Goal: Information Seeking & Learning: Learn about a topic

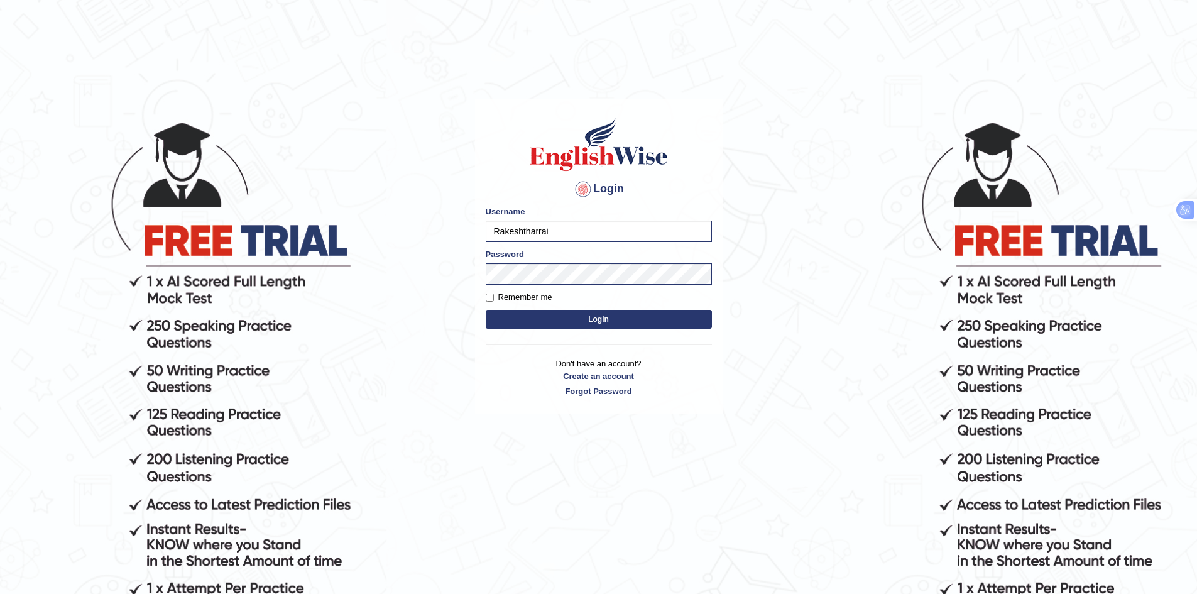
click at [576, 331] on form "Please fix the following errors: Username Rakeshtharrai Password Remember me Lo…" at bounding box center [599, 269] width 226 height 126
click at [576, 326] on button "Login" at bounding box center [599, 319] width 226 height 19
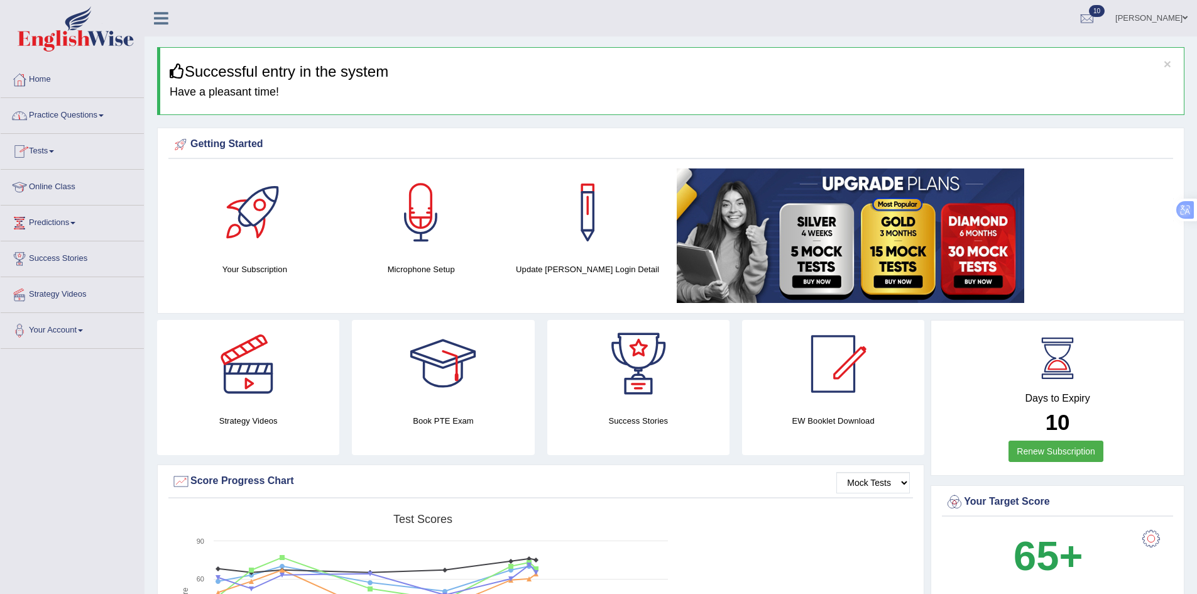
click at [64, 111] on link "Practice Questions" at bounding box center [72, 113] width 143 height 31
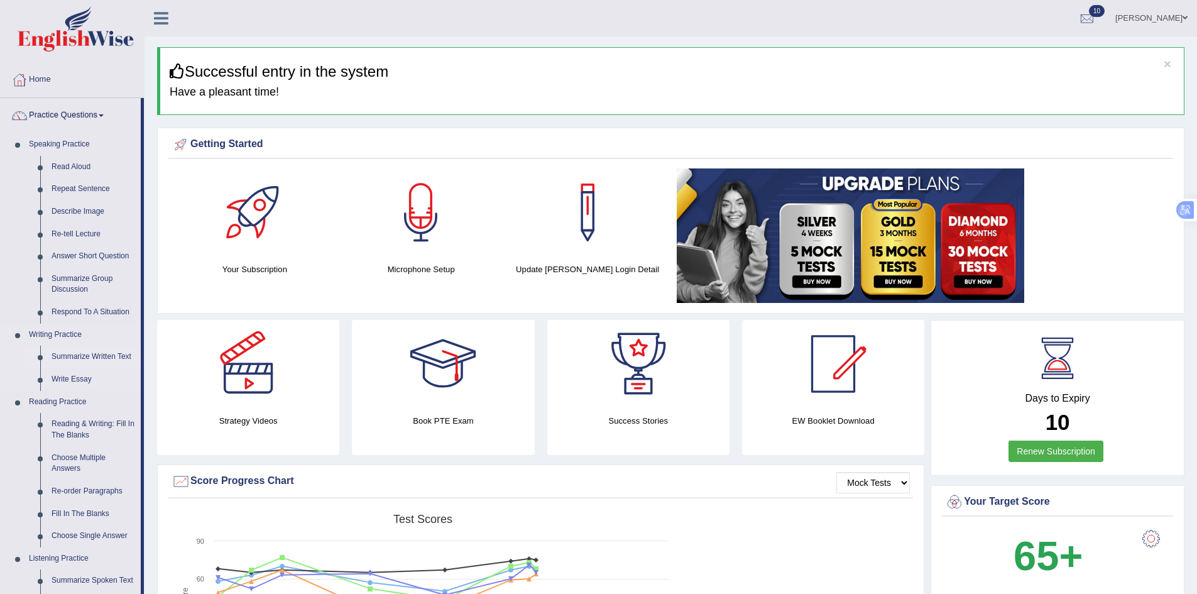
click at [93, 346] on link "Summarize Written Text" at bounding box center [93, 357] width 95 height 23
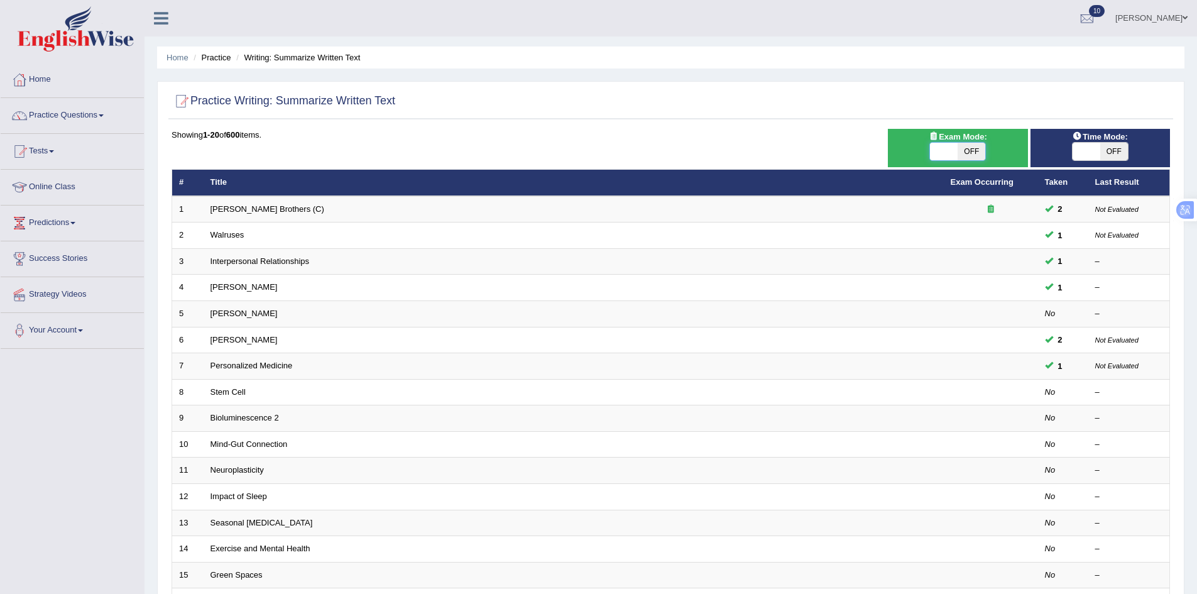
click at [953, 153] on span at bounding box center [944, 152] width 28 height 18
checkbox input "true"
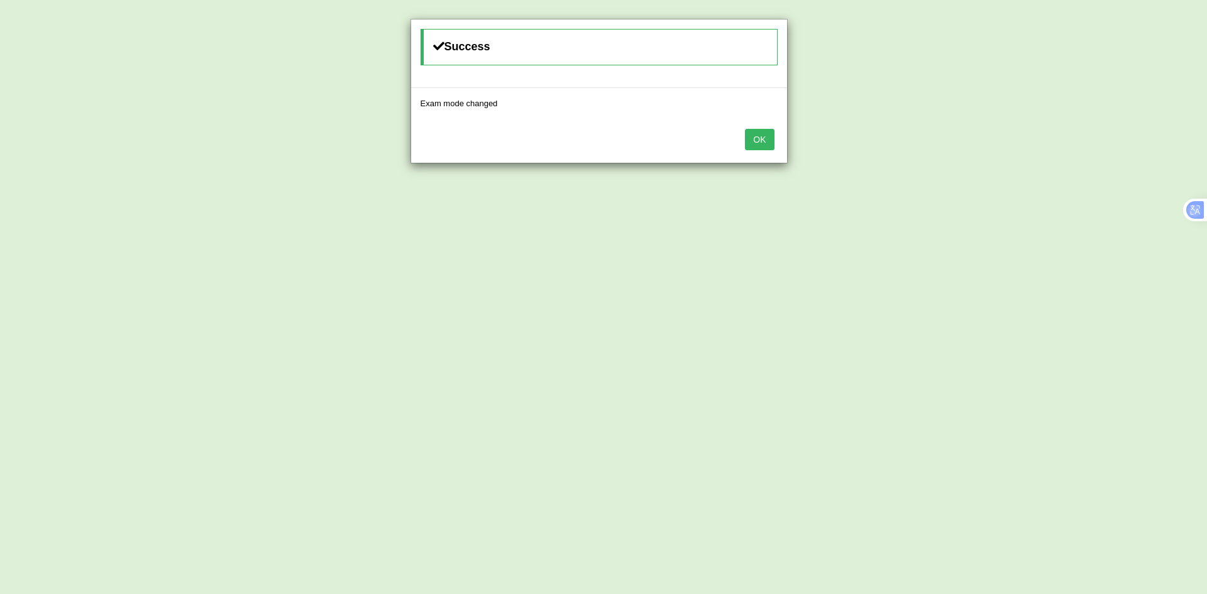
click at [766, 131] on button "OK" at bounding box center [759, 139] width 29 height 21
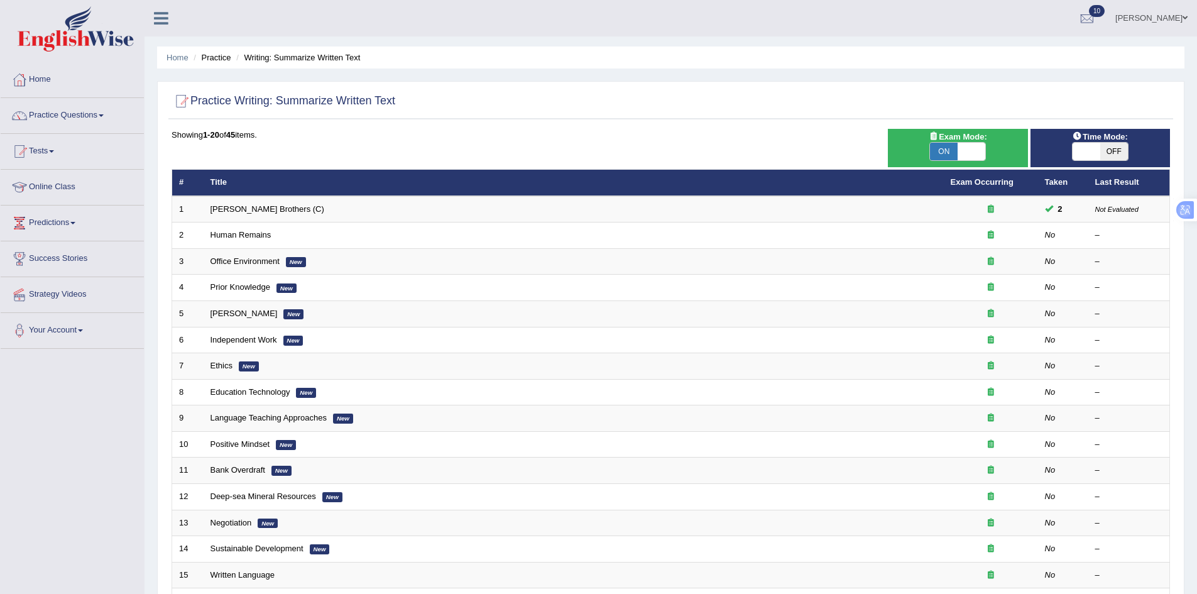
click at [1096, 157] on span at bounding box center [1087, 152] width 28 height 18
checkbox input "true"
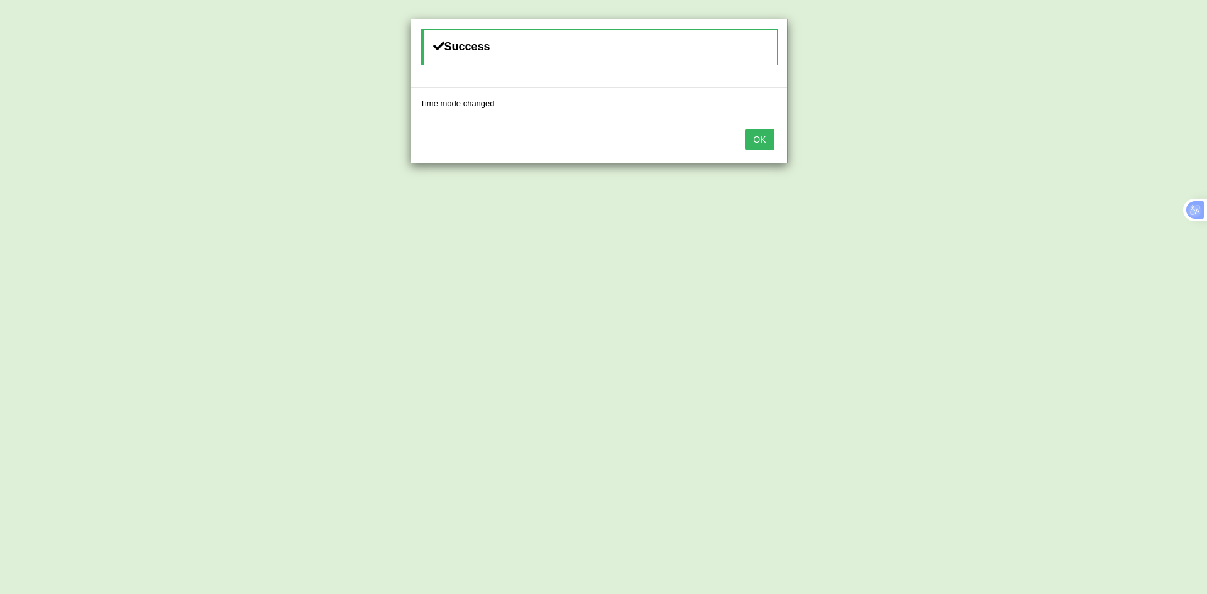
click at [763, 135] on button "OK" at bounding box center [759, 139] width 29 height 21
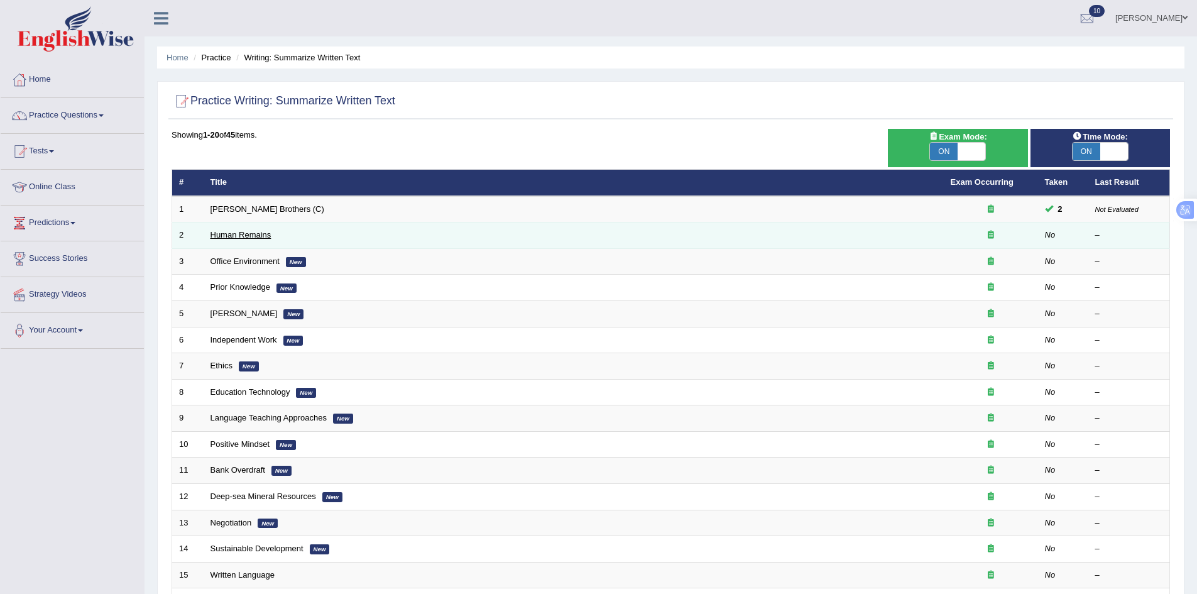
click at [236, 237] on link "Human Remains" at bounding box center [241, 234] width 61 height 9
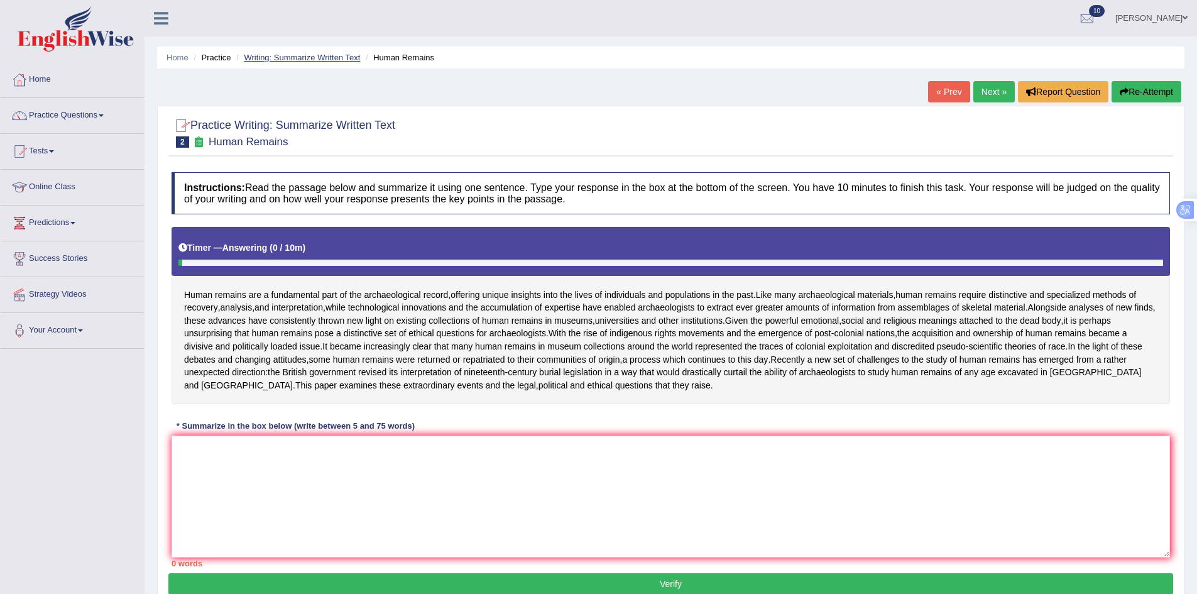
click at [330, 62] on link "Writing: Summarize Written Text" at bounding box center [302, 57] width 116 height 9
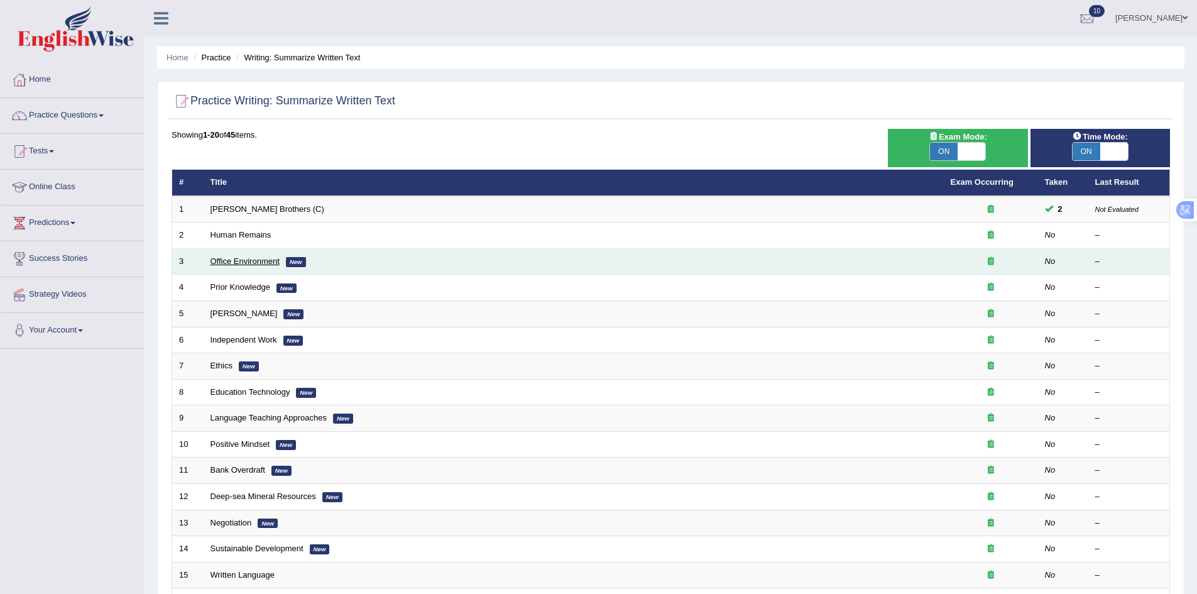
click at [240, 260] on link "Office Environment" at bounding box center [245, 260] width 69 height 9
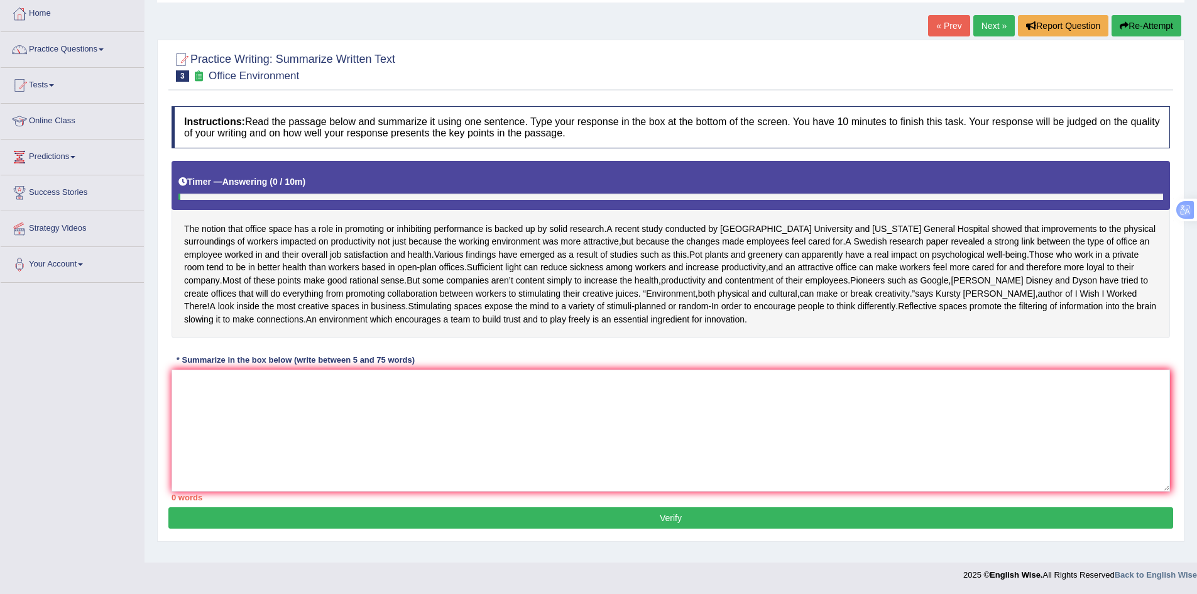
scroll to position [80, 0]
click at [283, 404] on textarea at bounding box center [671, 431] width 999 height 122
paste textarea "The passage explains that [main idea 1], and further highlights that [main idea…"
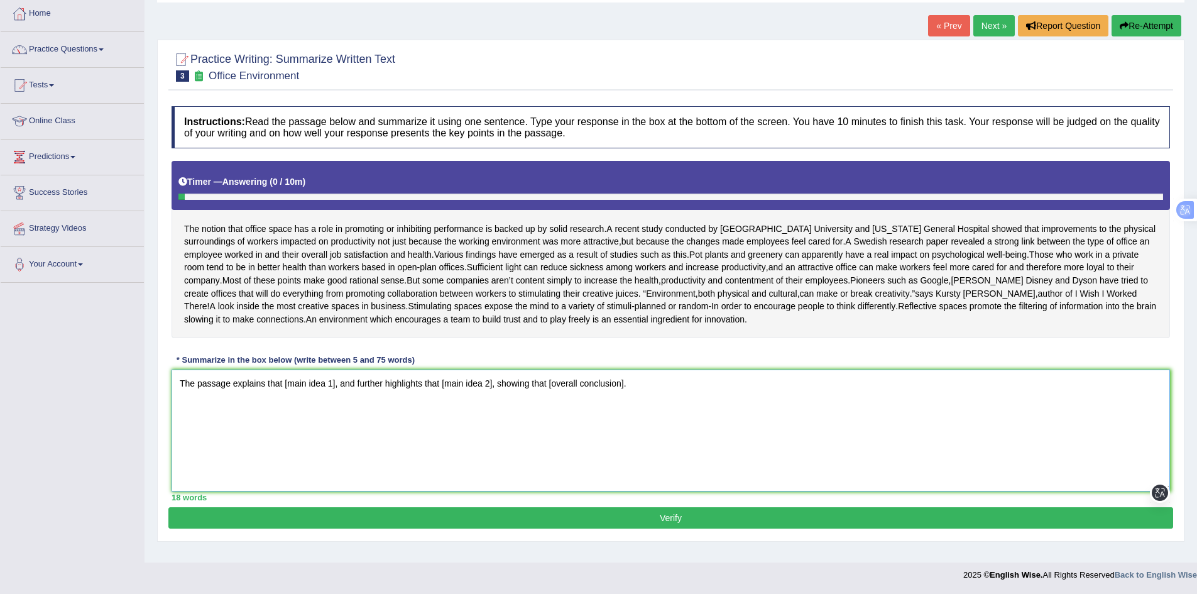
drag, startPoint x: 283, startPoint y: 396, endPoint x: 313, endPoint y: 457, distance: 67.7
click at [284, 396] on textarea "The passage explains that [main idea 1], and further highlights that [main idea…" at bounding box center [671, 431] width 999 height 122
click at [295, 397] on textarea "The passage explains that [main idea 1], and further highlights that [main idea…" at bounding box center [671, 431] width 999 height 122
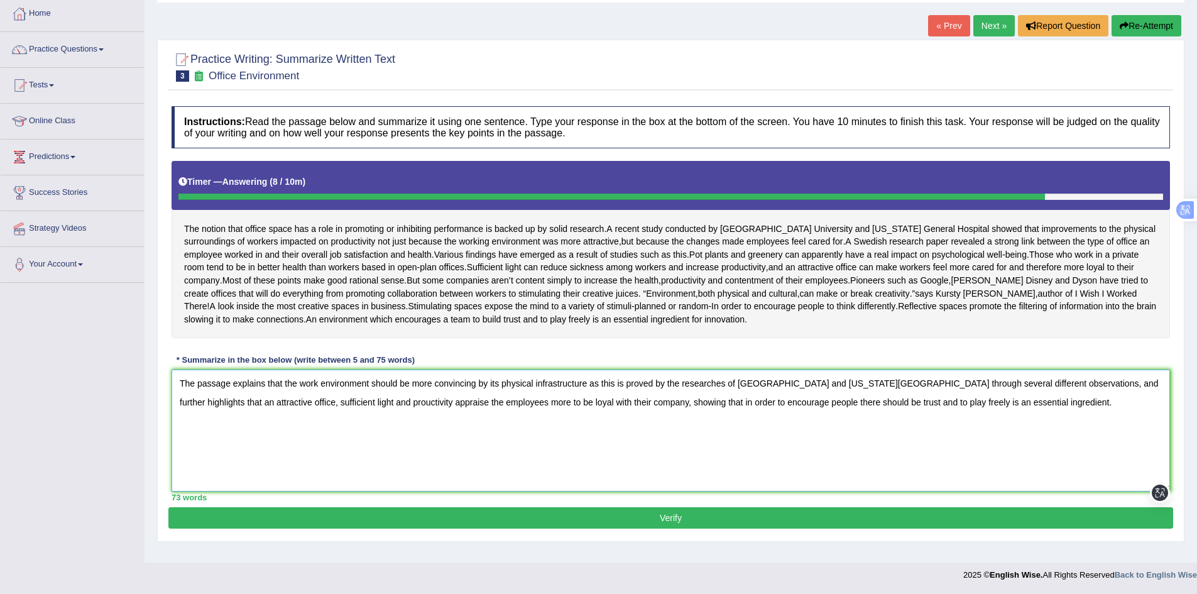
click at [295, 440] on textarea "The passage explains that the work environment should be more convincing by its…" at bounding box center [671, 431] width 999 height 122
type textarea "The passage explains that the work environment should be more convincing by its…"
click at [671, 529] on button "Verify" at bounding box center [670, 517] width 1005 height 21
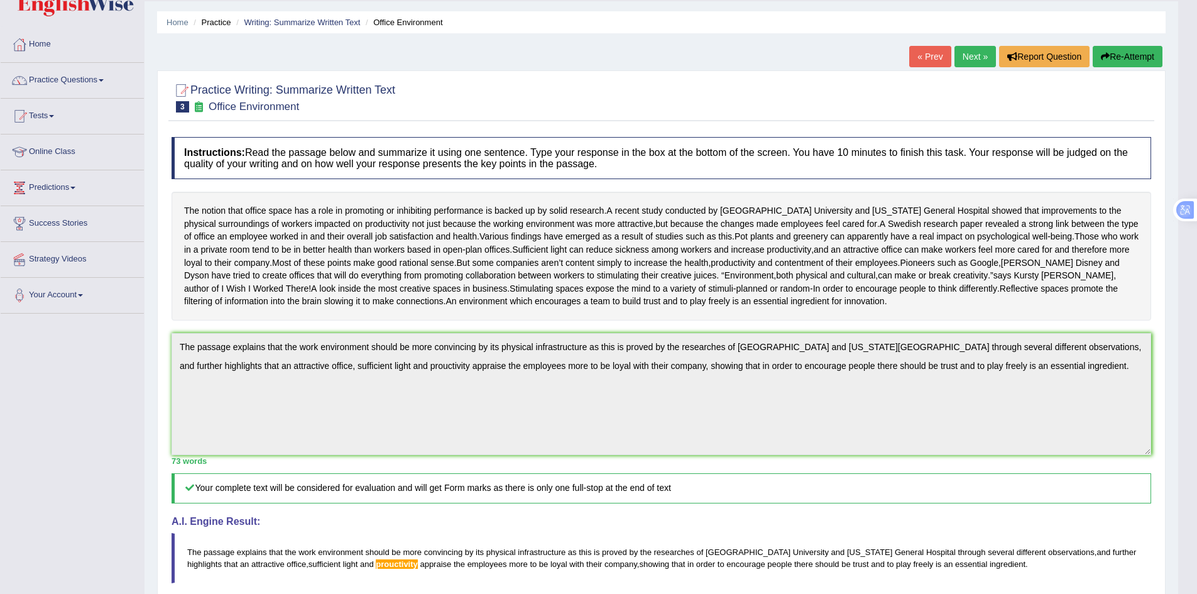
scroll to position [0, 0]
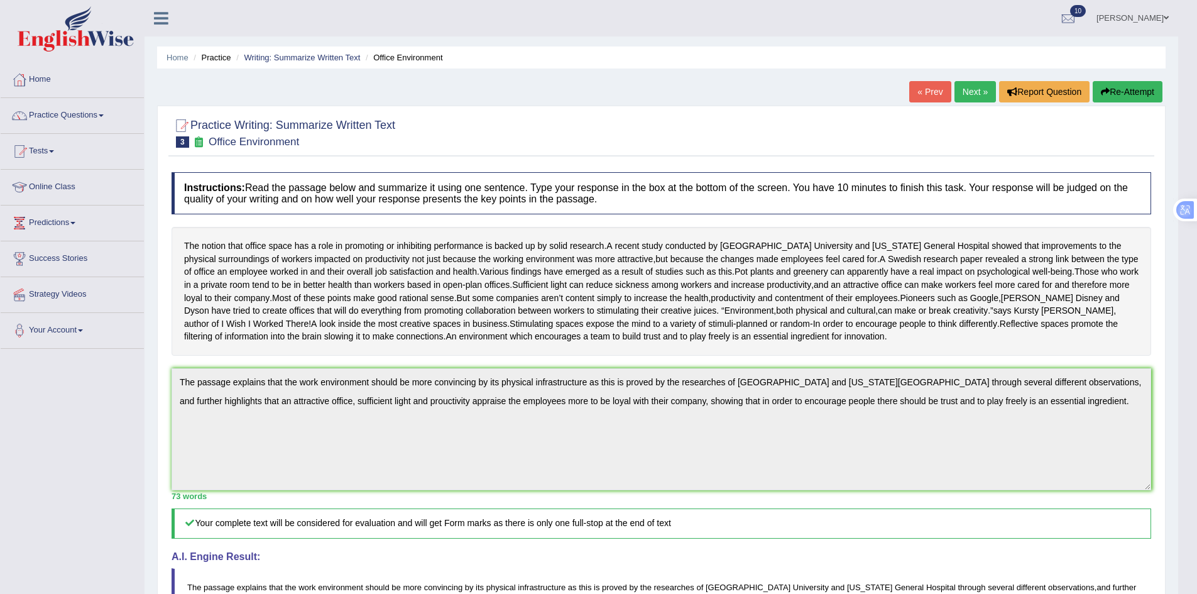
click at [1122, 91] on button "Re-Attempt" at bounding box center [1128, 91] width 70 height 21
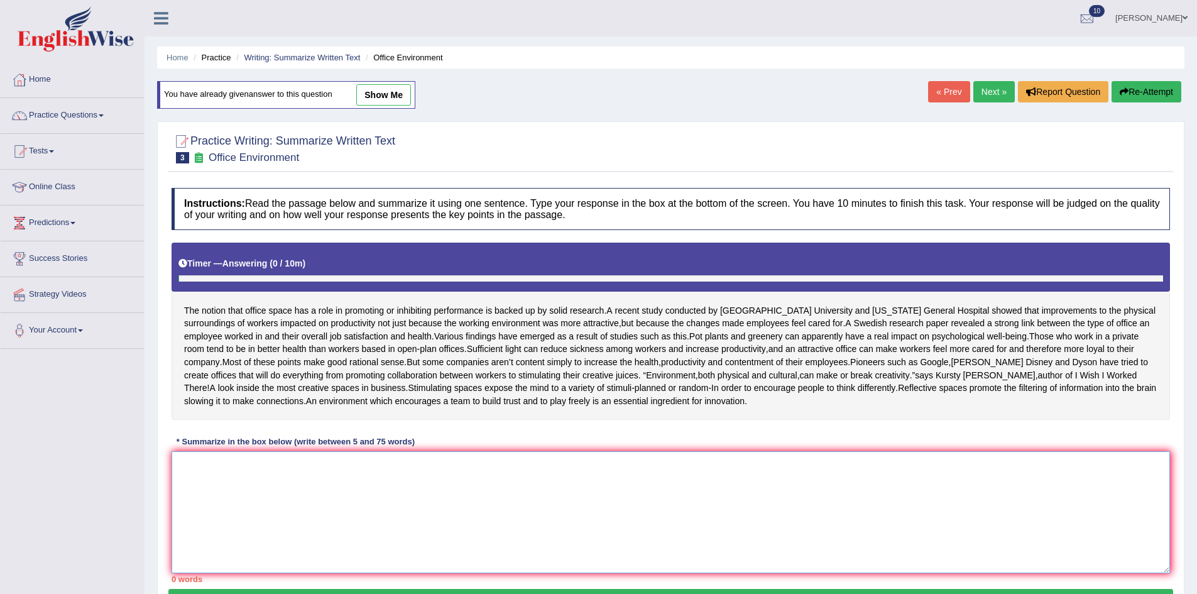
click at [388, 501] on textarea at bounding box center [671, 512] width 999 height 122
paste textarea "The passage explains that the work environment should be more convincing by its…"
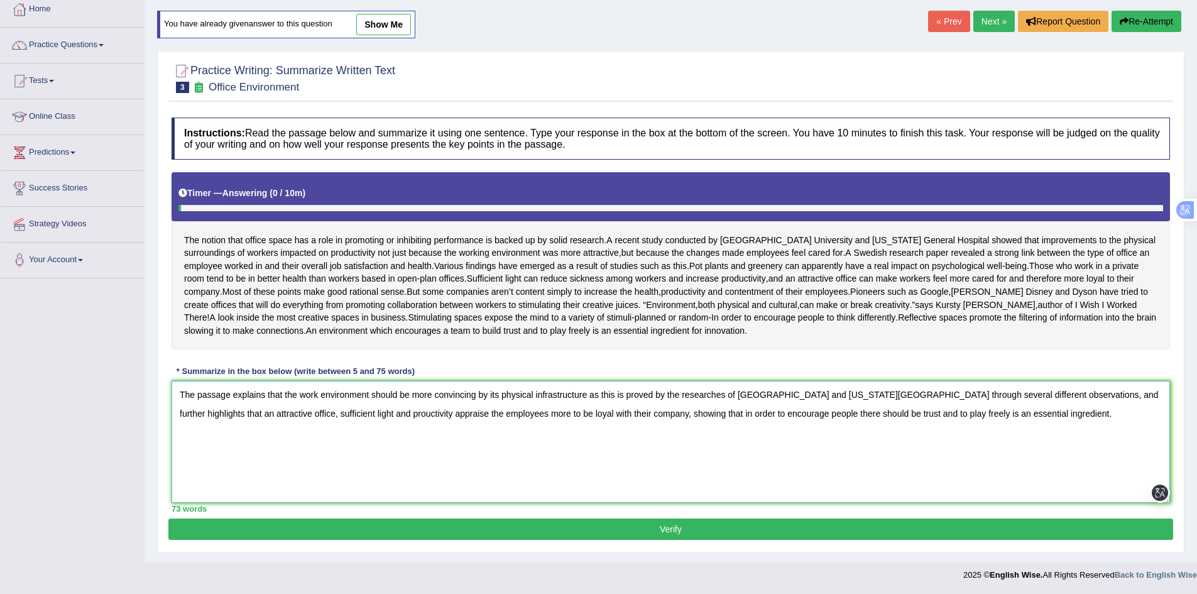
scroll to position [96, 0]
click at [409, 411] on textarea "The passage explains that the work environment should be more convincing by its…" at bounding box center [671, 442] width 999 height 122
type textarea "The passage explains that the work environment should be more convincing by its…"
click at [485, 536] on button "Verify" at bounding box center [670, 529] width 1005 height 21
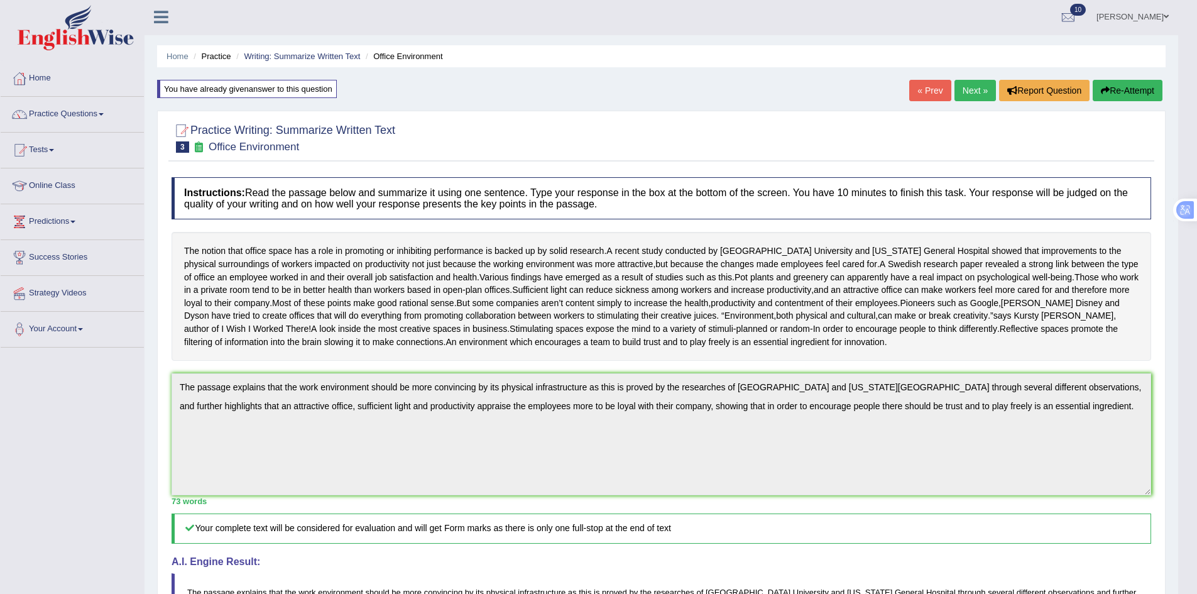
scroll to position [0, 0]
click at [976, 95] on link "Next »" at bounding box center [975, 91] width 41 height 21
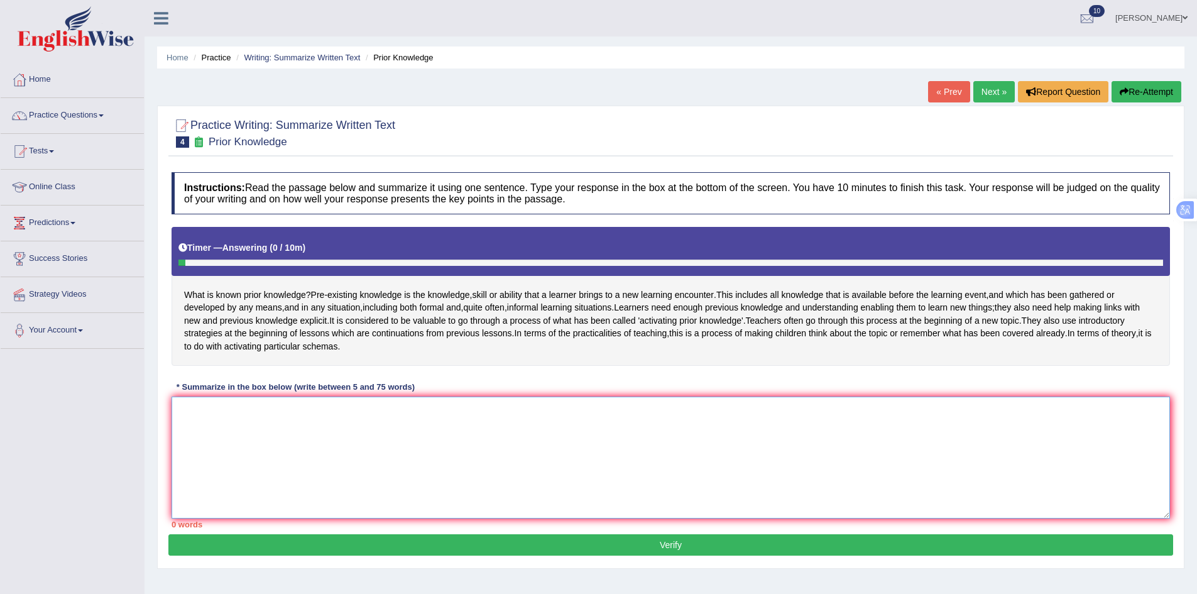
click at [279, 429] on textarea at bounding box center [671, 458] width 999 height 122
paste textarea "The passage explains that [main idea 1], and further highlights that [main idea…"
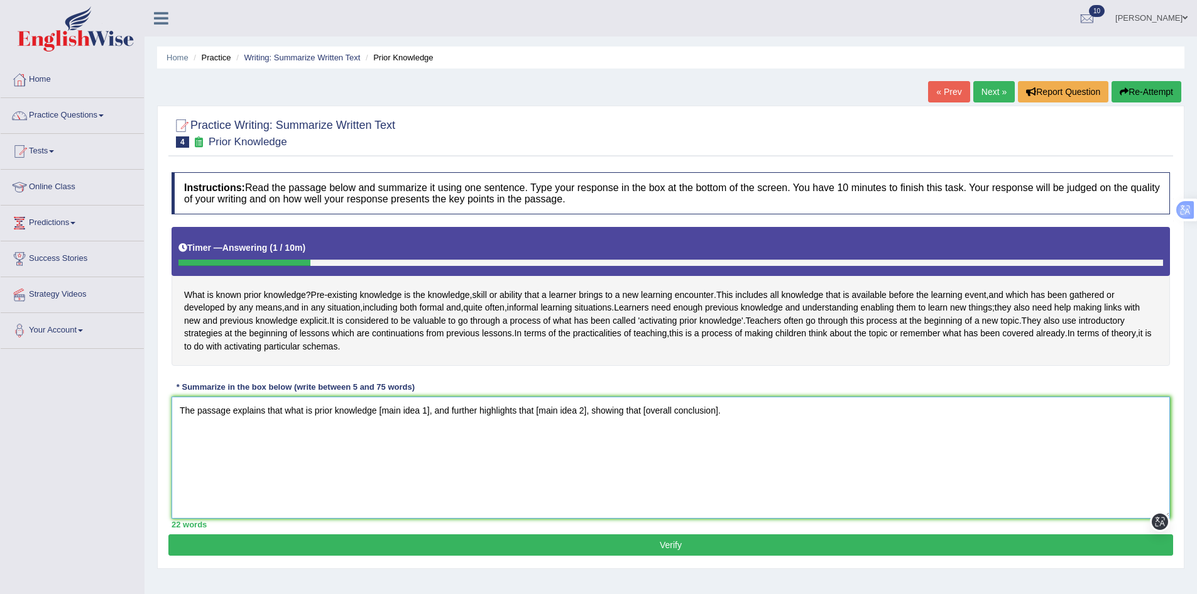
click at [304, 423] on textarea "The passage explains that what is prior knowledge [main idea 1], and further hi…" at bounding box center [671, 458] width 999 height 122
click at [272, 420] on textarea "The passage explains that what is prior knowledge [main idea 1], and further hi…" at bounding box center [671, 458] width 999 height 122
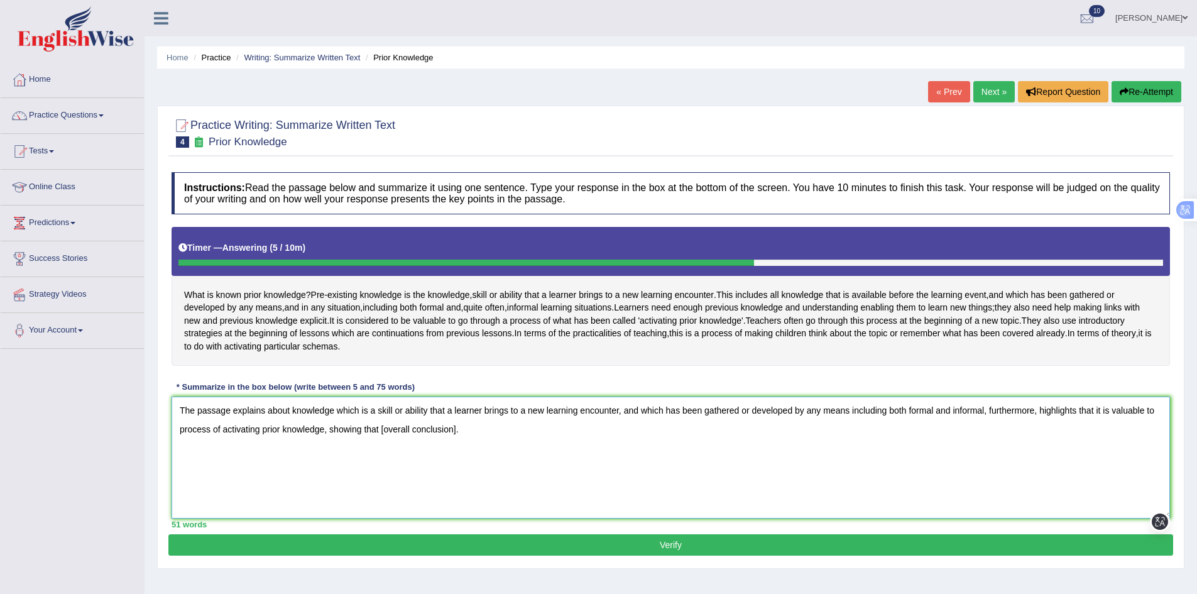
click at [320, 444] on textarea "The passage explains about knowledge which is a skill or ability that a learner…" at bounding box center [671, 458] width 999 height 122
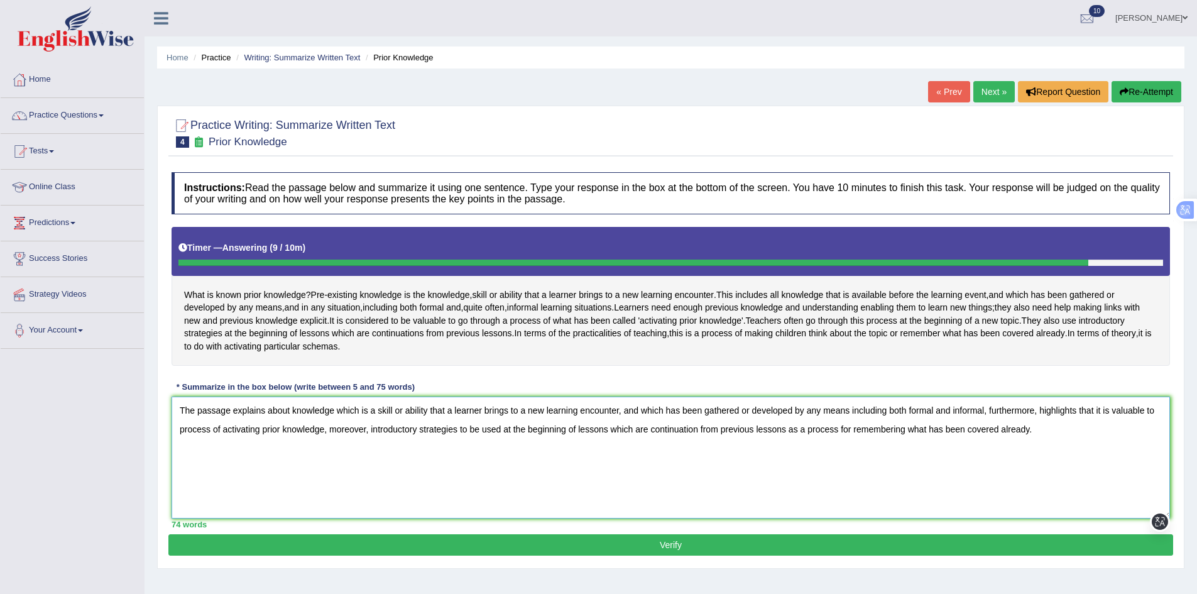
type textarea "The passage explains about knowledge which is a skill or ability that a learner…"
click at [605, 556] on button "Verify" at bounding box center [670, 544] width 1005 height 21
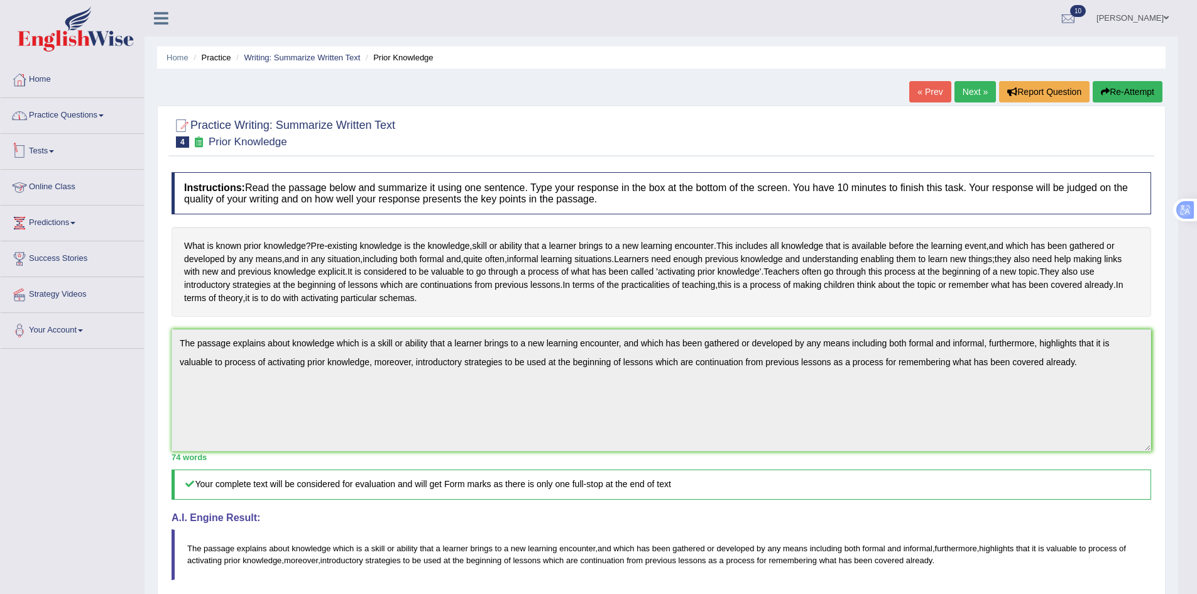
click at [81, 117] on link "Practice Questions" at bounding box center [72, 113] width 143 height 31
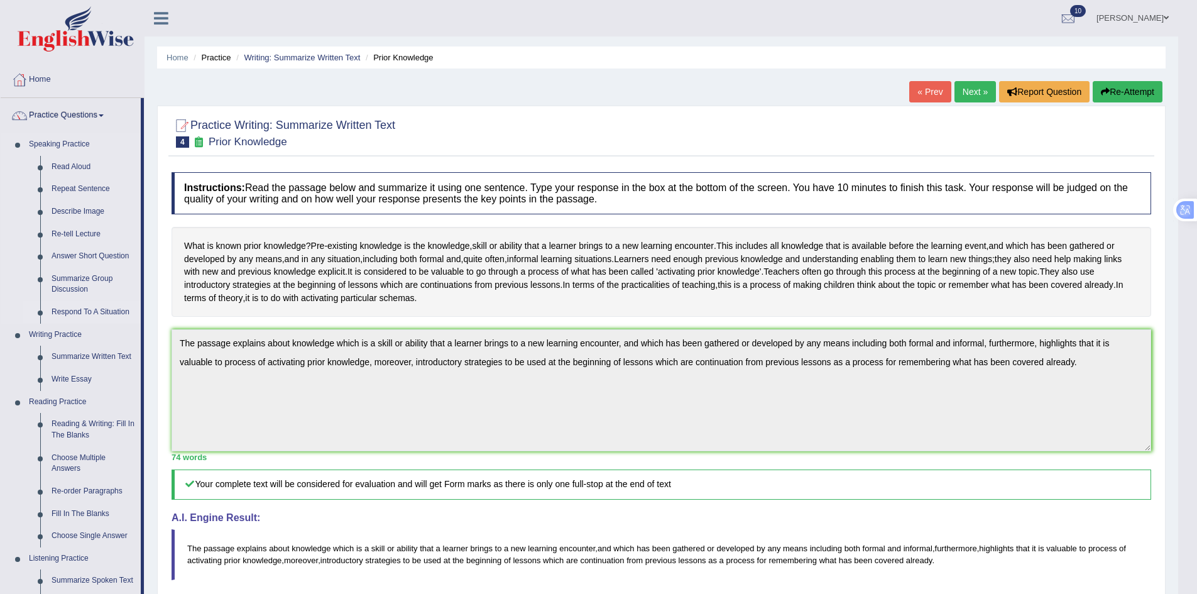
click at [69, 312] on link "Respond To A Situation" at bounding box center [93, 312] width 95 height 23
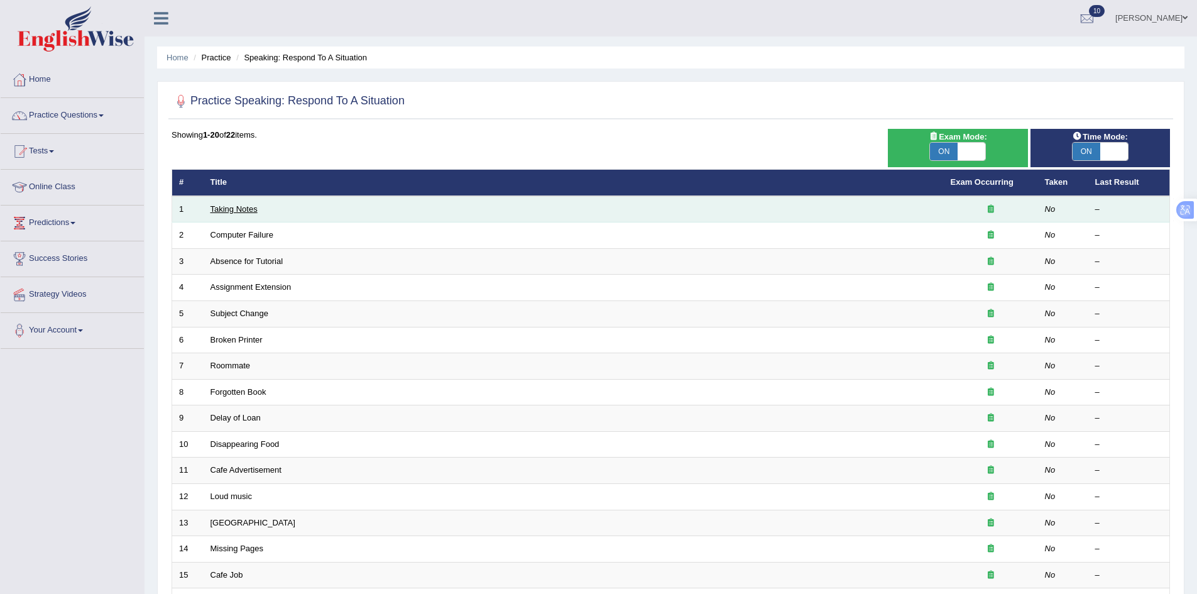
click at [239, 207] on link "Taking Notes" at bounding box center [234, 208] width 47 height 9
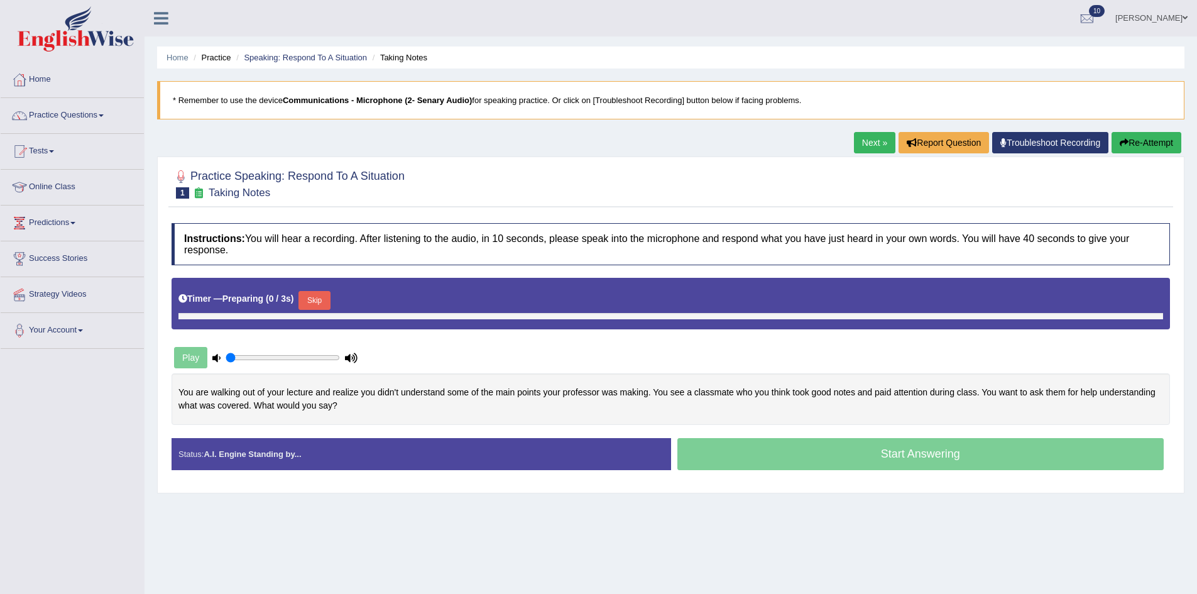
type input "0.8"
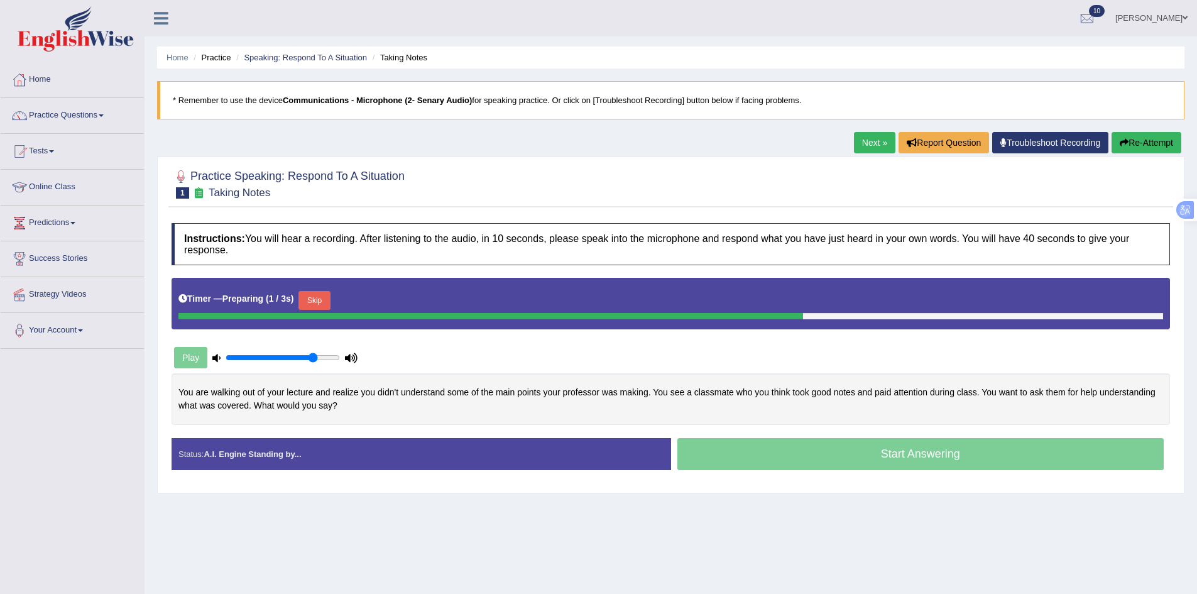
drag, startPoint x: 341, startPoint y: 402, endPoint x: 215, endPoint y: 391, distance: 126.8
click at [215, 391] on div "You are walking out of your lecture and realize you didn't understand some of t…" at bounding box center [671, 398] width 999 height 51
click at [182, 392] on div "You are walking out of your lecture and realize you didn't understand some of t…" at bounding box center [671, 398] width 999 height 51
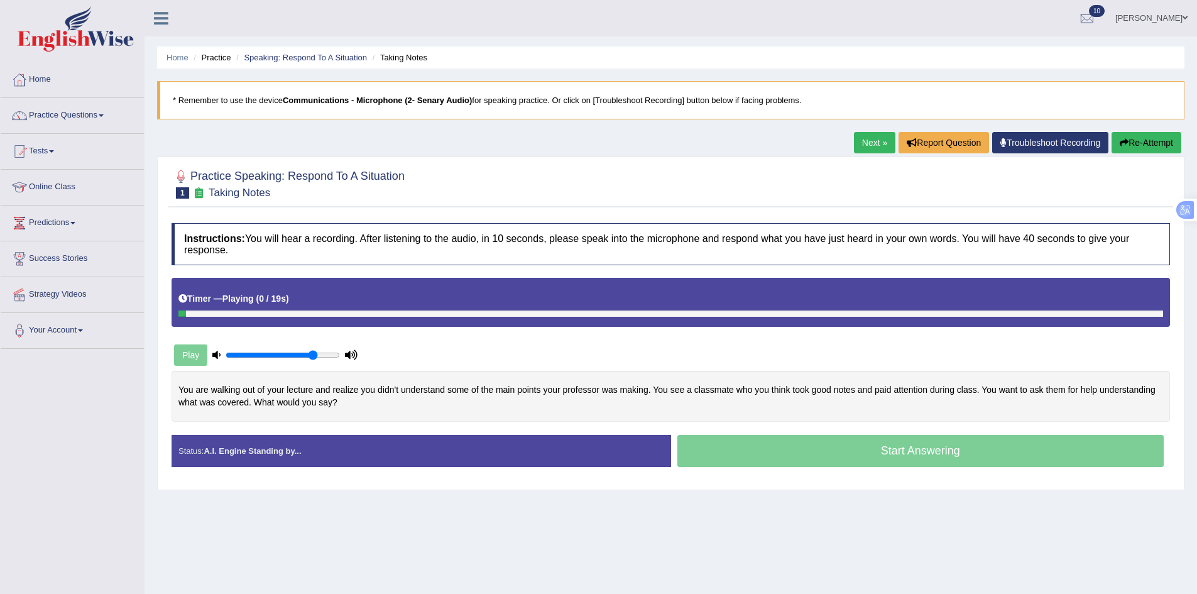
click at [182, 392] on div "You are walking out of your lecture and realize you didn't understand some of t…" at bounding box center [671, 396] width 999 height 51
drag, startPoint x: 294, startPoint y: 408, endPoint x: 324, endPoint y: 411, distance: 31.0
click at [324, 411] on div "You are walking out of your lecture and realize you didn't understand some of t…" at bounding box center [671, 396] width 999 height 51
drag, startPoint x: 334, startPoint y: 404, endPoint x: 250, endPoint y: 390, distance: 86.0
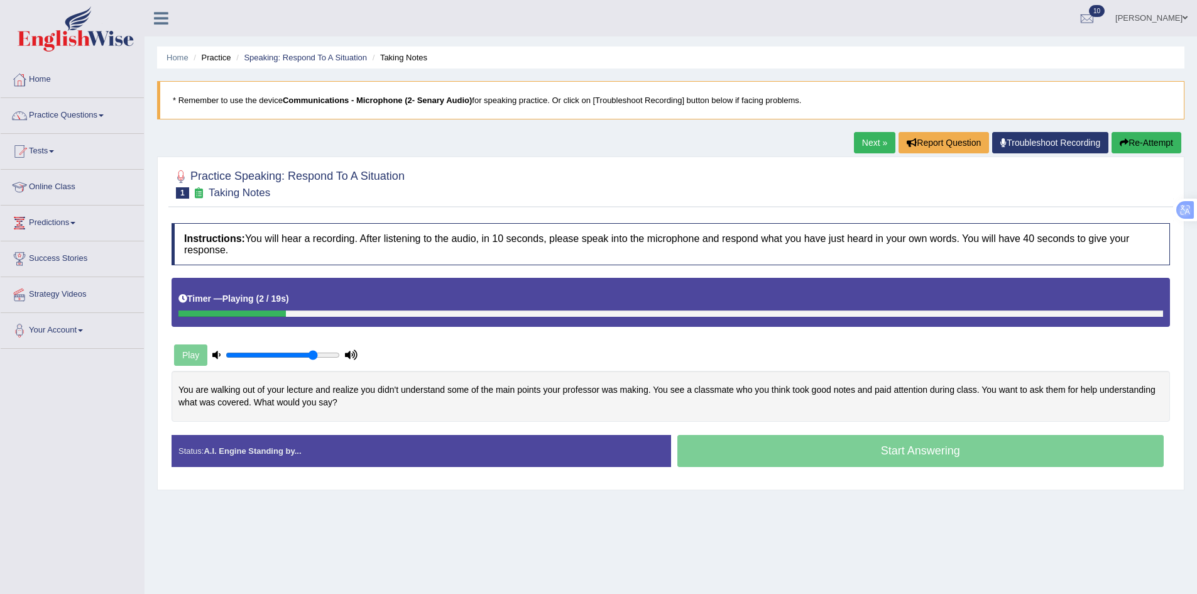
click at [250, 390] on div "You are walking out of your lecture and realize you didn't understand some of t…" at bounding box center [671, 396] width 999 height 51
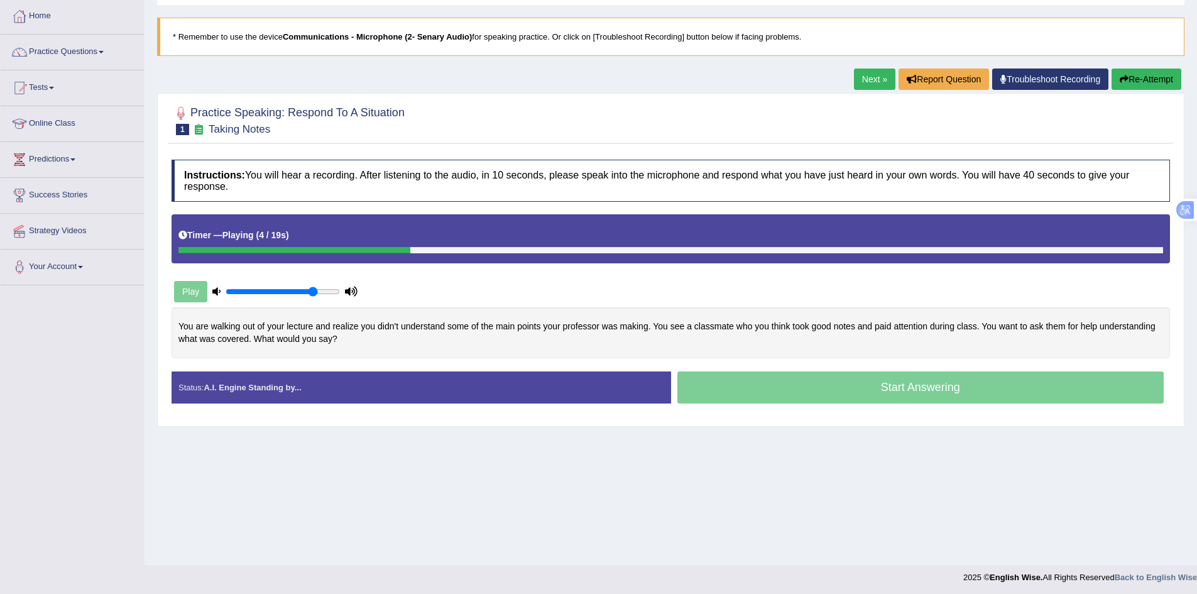
scroll to position [66, 0]
